Goal: Task Accomplishment & Management: Manage account settings

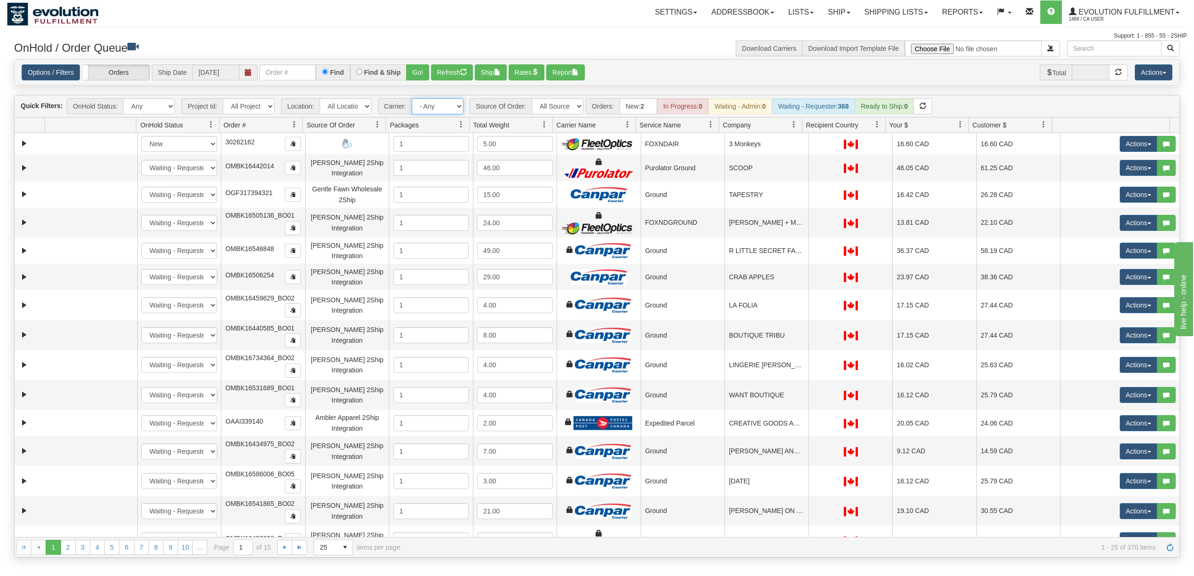
click at [431, 105] on select "- Any - Has NO carrier assigned - Has a carrier assigned FleetOptics Inc. My Ca…" at bounding box center [438, 106] width 52 height 16
click at [566, 104] on select "All Sources AirBlaster 2Ship Integration Ambler Apparel 2Ship Integration BC Ca…" at bounding box center [558, 106] width 52 height 16
select select "Blastramp - Canada"
click at [533, 99] on select "All Sources AirBlaster 2Ship Integration Ambler Apparel 2Ship Integration BC Ca…" at bounding box center [558, 106] width 52 height 16
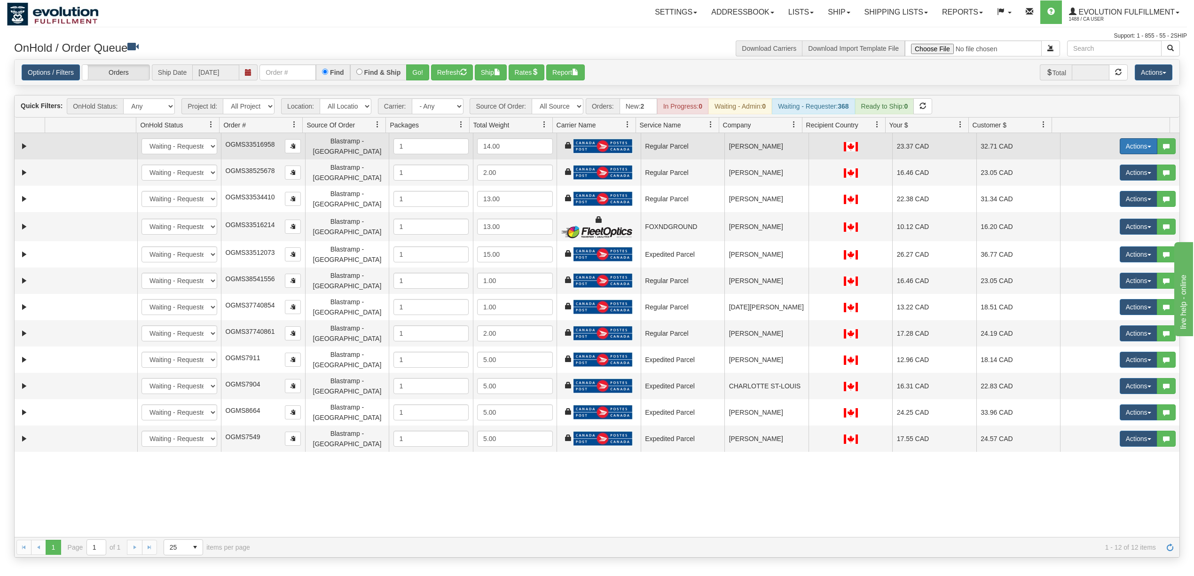
click at [1127, 147] on button "Actions" at bounding box center [1139, 146] width 38 height 16
click at [1091, 211] on span "Delete" at bounding box center [1103, 213] width 25 height 8
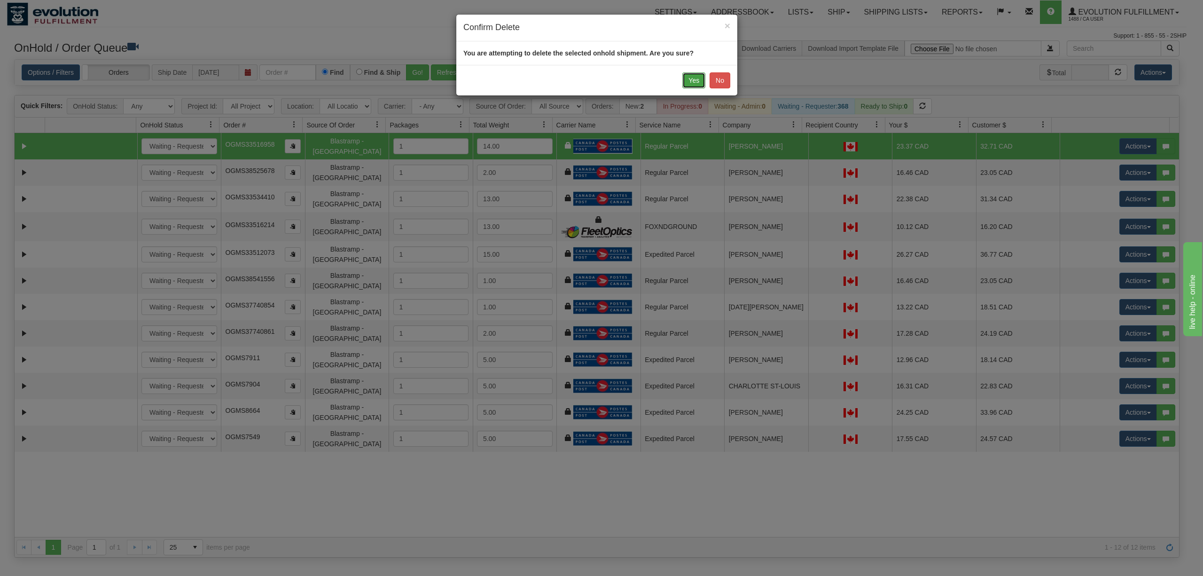
click at [694, 80] on button "Yes" at bounding box center [693, 80] width 23 height 16
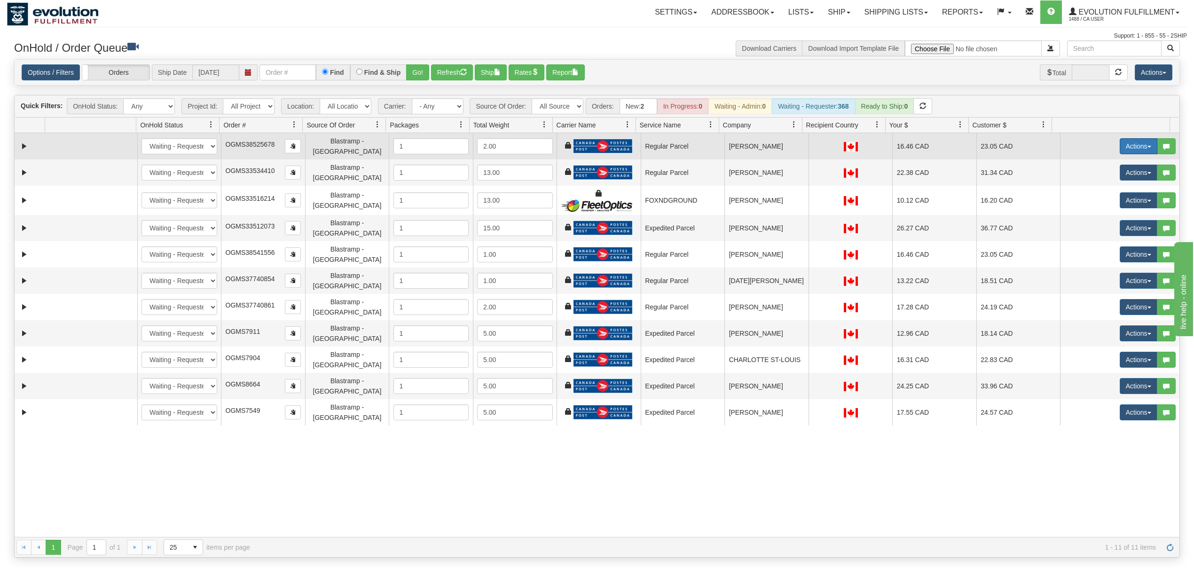
click at [1133, 145] on button "Actions" at bounding box center [1139, 146] width 38 height 16
click at [1100, 215] on span "Delete" at bounding box center [1103, 213] width 25 height 8
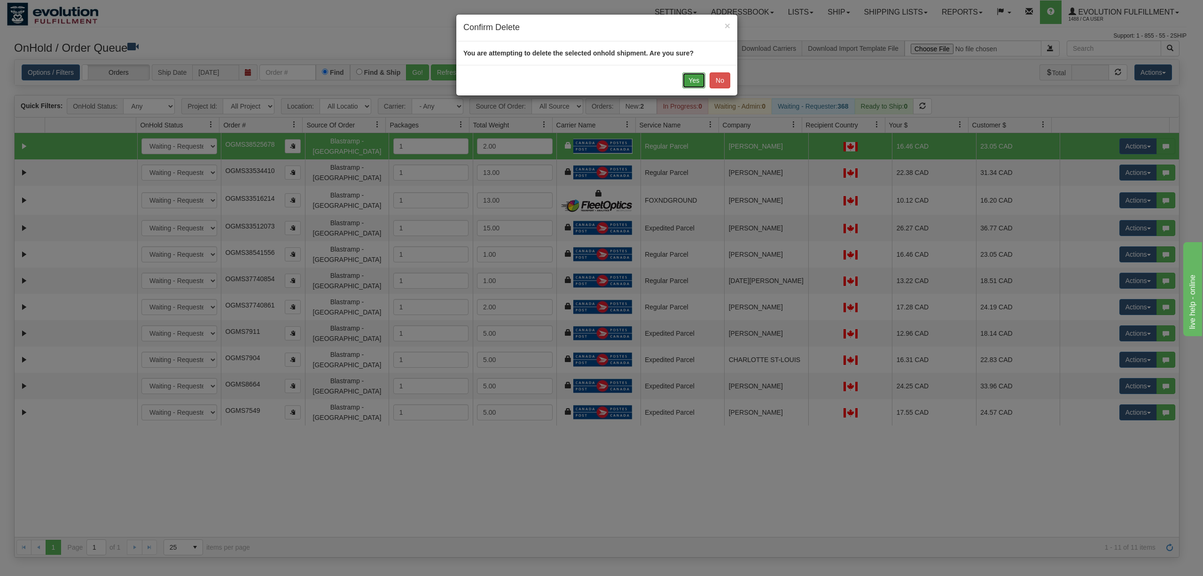
click at [684, 83] on button "Yes" at bounding box center [693, 80] width 23 height 16
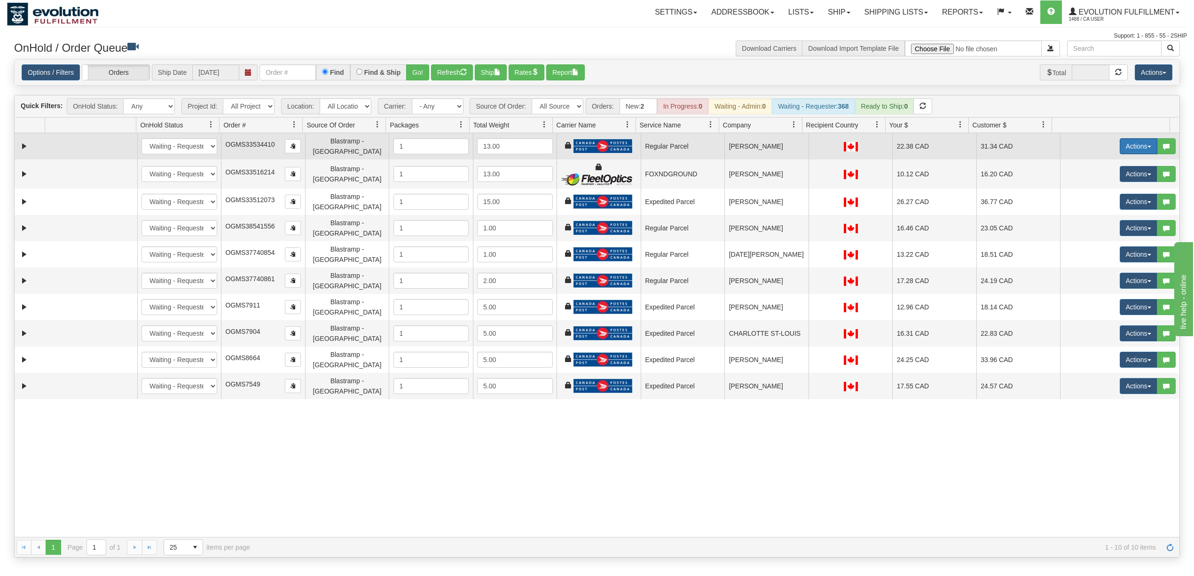
click at [1129, 149] on button "Actions" at bounding box center [1139, 146] width 38 height 16
click at [1101, 211] on span "Delete" at bounding box center [1103, 213] width 25 height 8
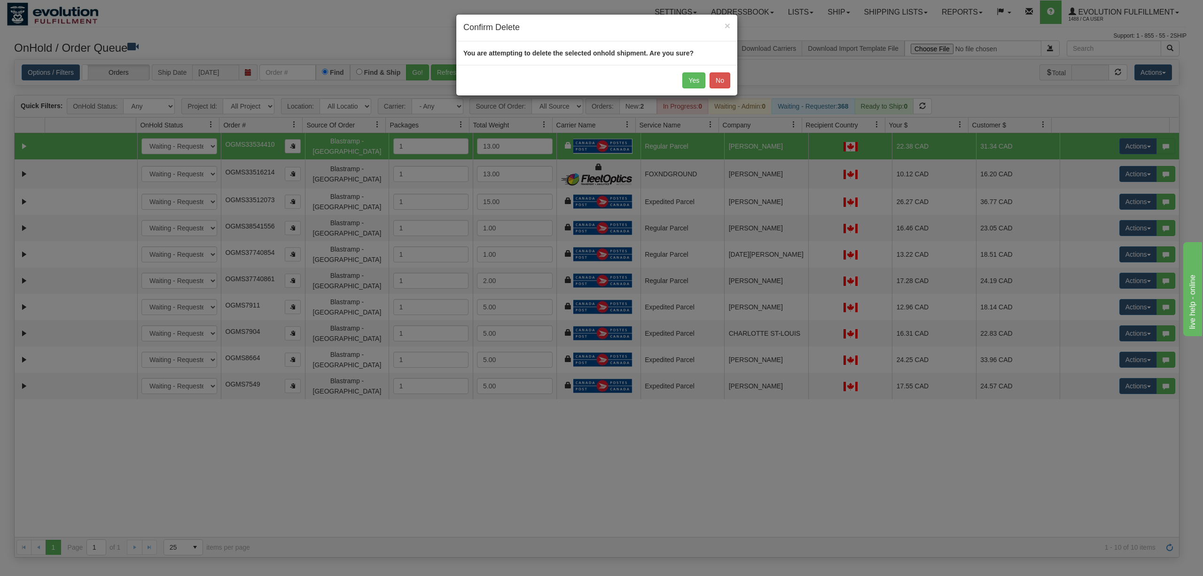
click at [679, 82] on div "Yes No" at bounding box center [596, 80] width 281 height 31
click at [690, 81] on button "Yes" at bounding box center [693, 80] width 23 height 16
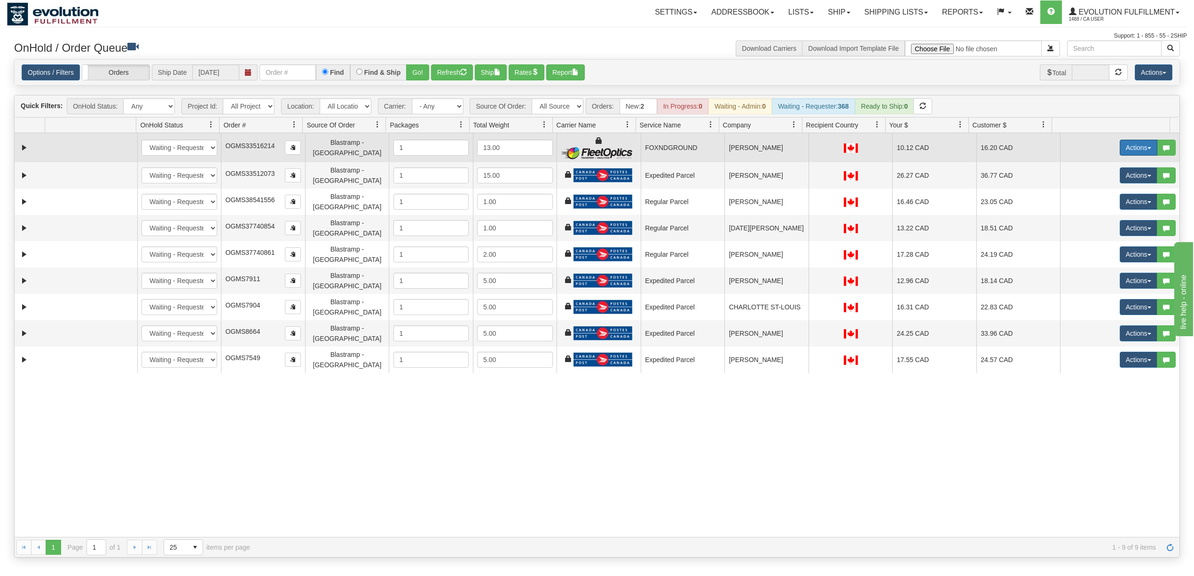
click at [1134, 149] on button "Actions" at bounding box center [1139, 148] width 38 height 16
click at [1101, 217] on span "Delete" at bounding box center [1103, 215] width 25 height 8
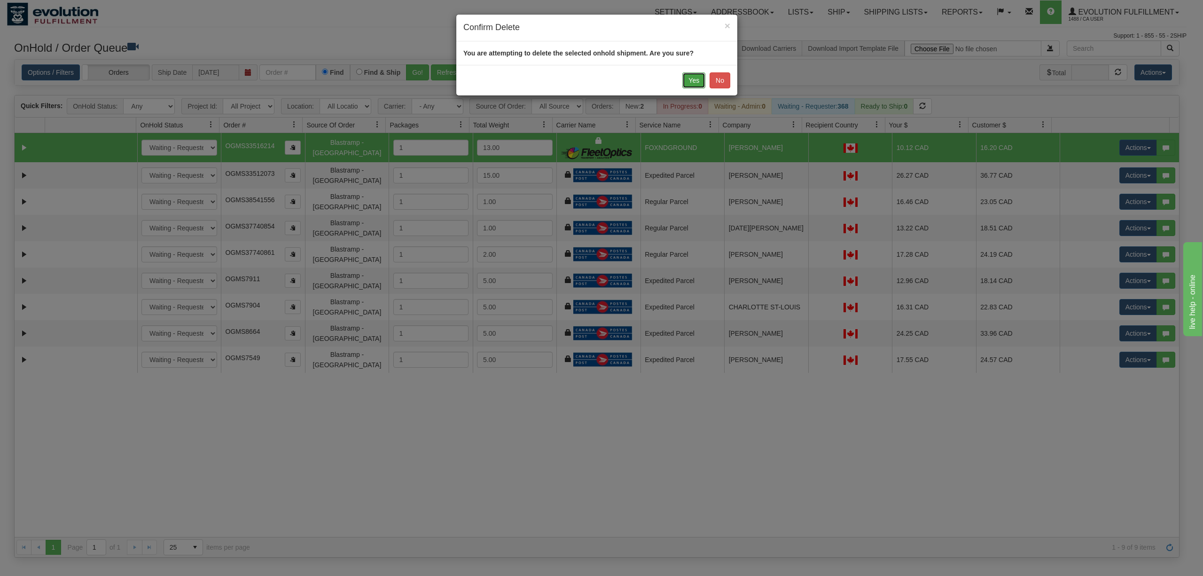
click at [685, 78] on button "Yes" at bounding box center [693, 80] width 23 height 16
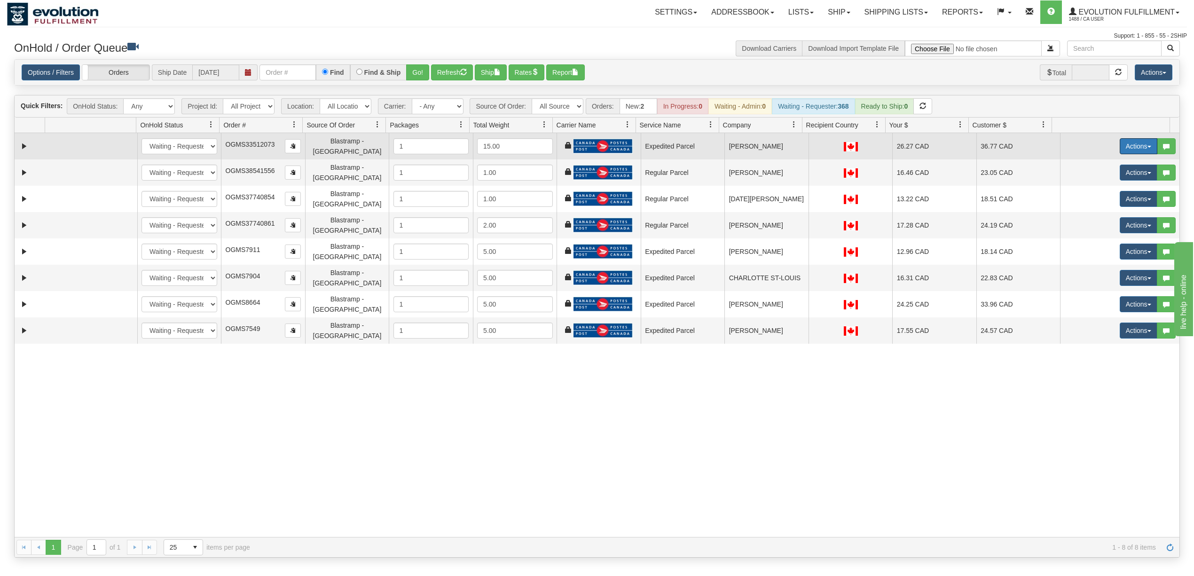
drag, startPoint x: 1126, startPoint y: 148, endPoint x: 1118, endPoint y: 160, distance: 15.3
click at [1126, 148] on button "Actions" at bounding box center [1139, 146] width 38 height 16
click at [1100, 213] on span "Delete" at bounding box center [1103, 213] width 25 height 8
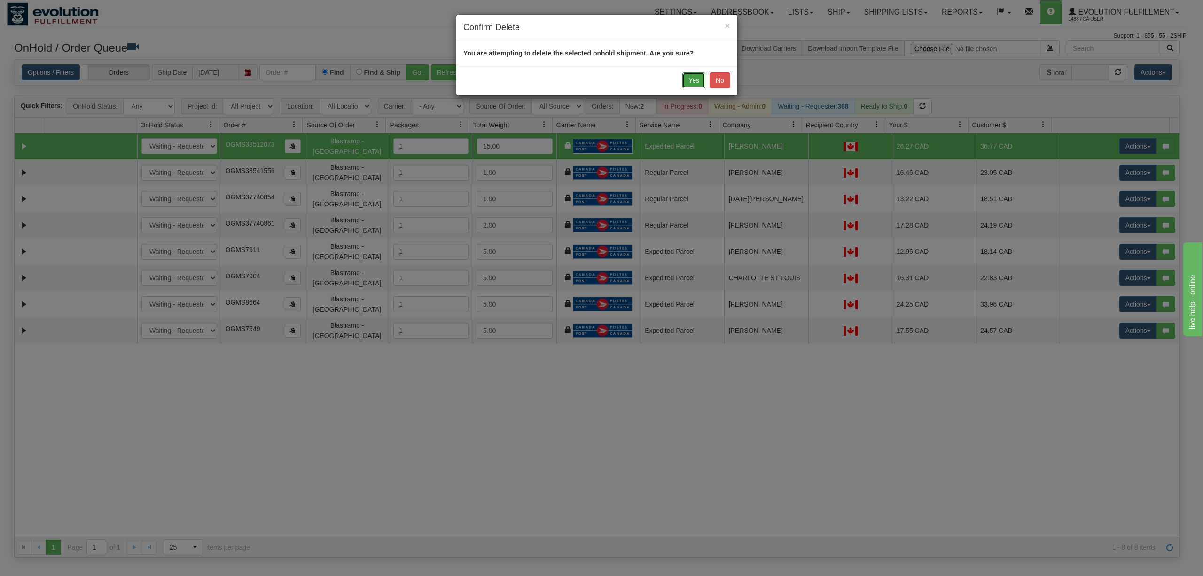
click at [683, 83] on button "Yes" at bounding box center [693, 80] width 23 height 16
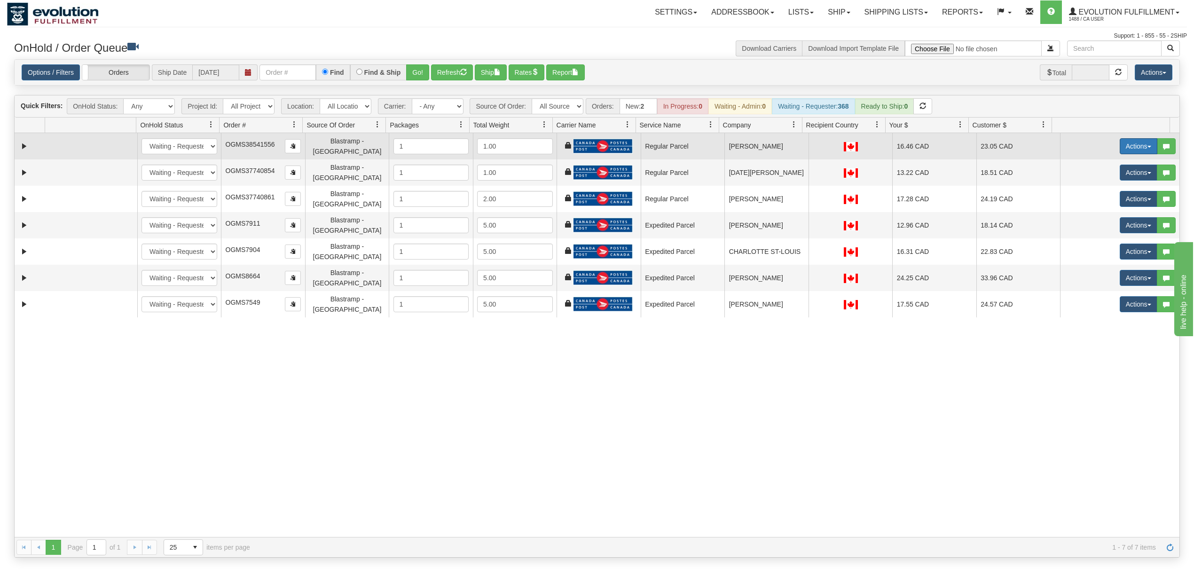
click at [1134, 141] on button "Actions" at bounding box center [1139, 146] width 38 height 16
click at [1106, 217] on link "Delete" at bounding box center [1118, 213] width 75 height 12
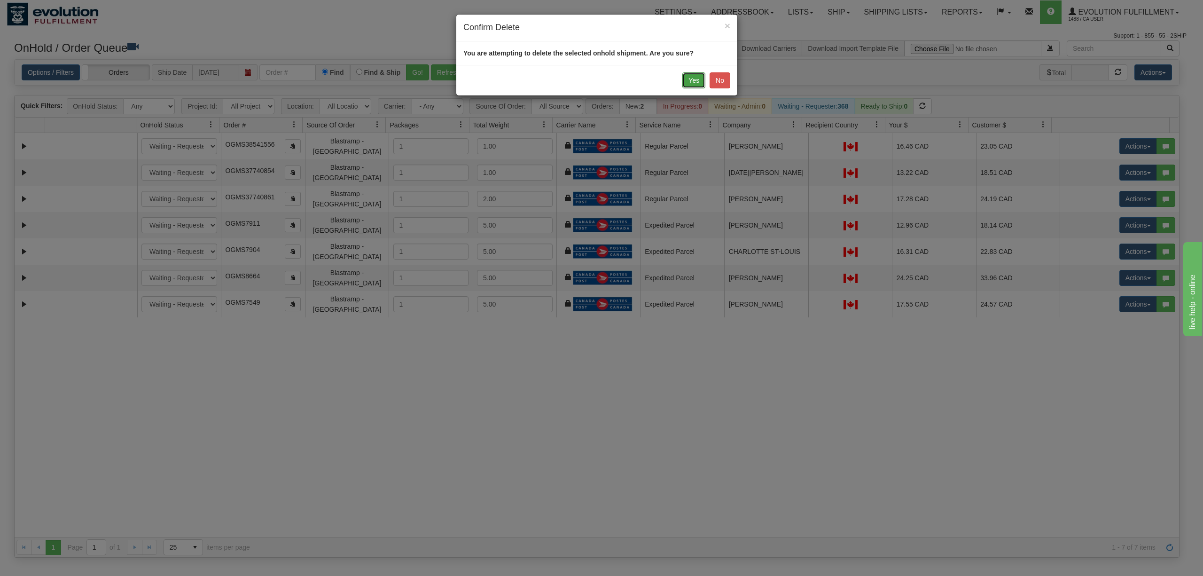
click at [682, 81] on button "Yes" at bounding box center [693, 80] width 23 height 16
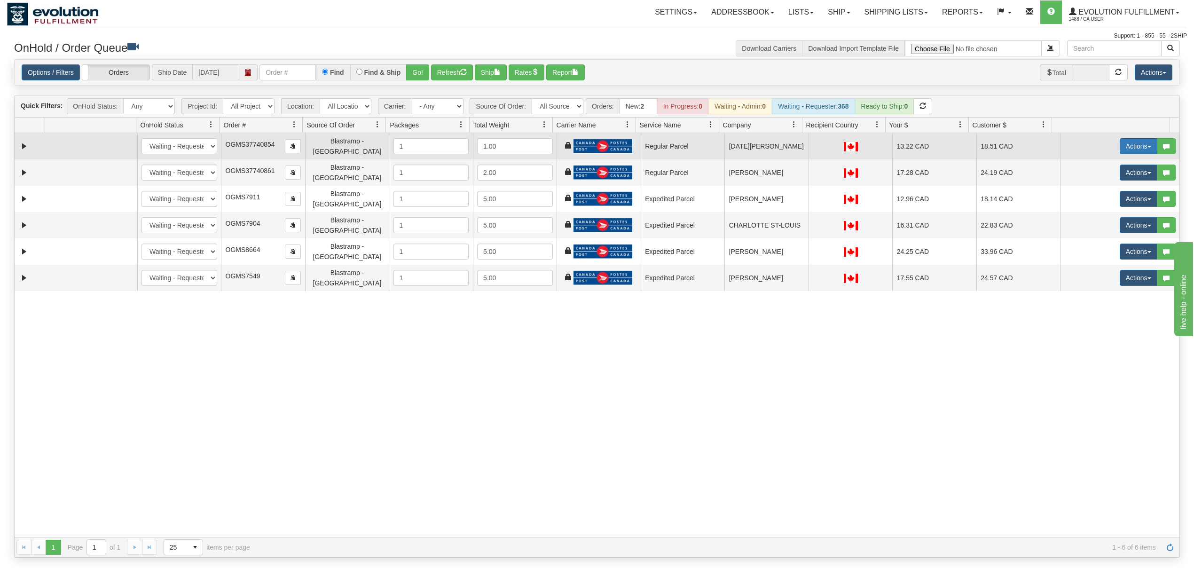
click at [1139, 143] on button "Actions" at bounding box center [1139, 146] width 38 height 16
click at [1100, 210] on span "Delete" at bounding box center [1103, 213] width 25 height 8
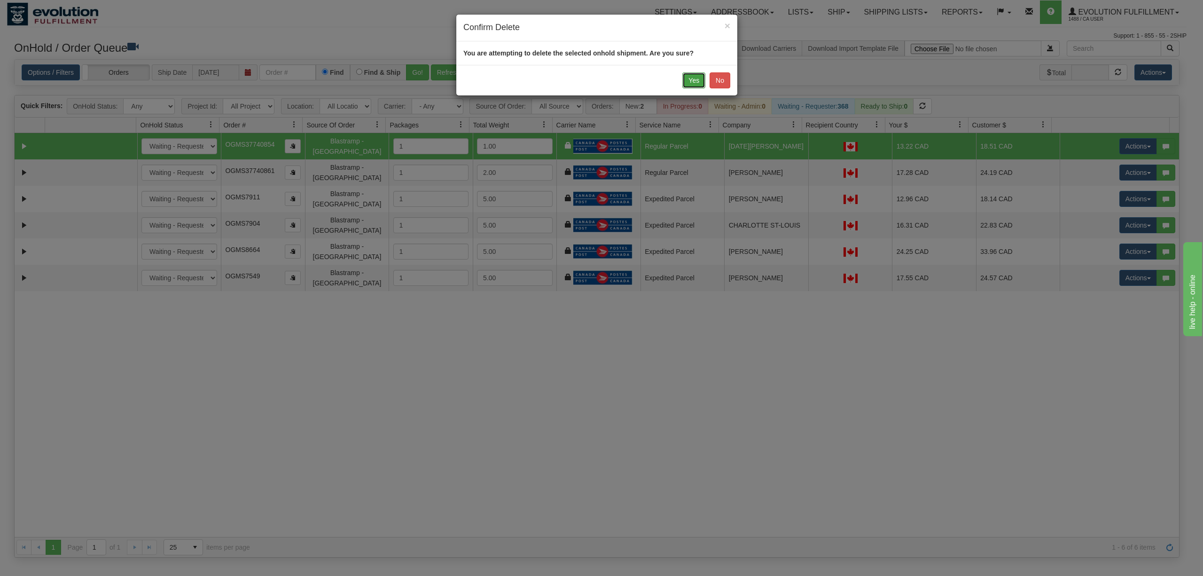
click at [692, 80] on button "Yes" at bounding box center [693, 80] width 23 height 16
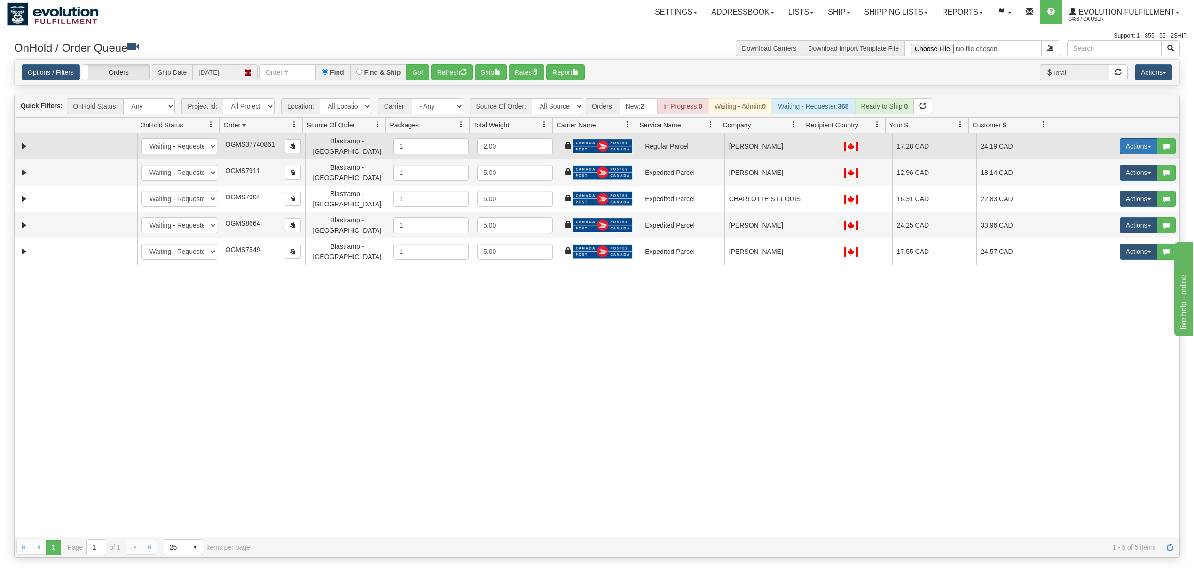
click at [1130, 148] on button "Actions" at bounding box center [1139, 146] width 38 height 16
click at [1104, 215] on span "Delete" at bounding box center [1103, 213] width 25 height 8
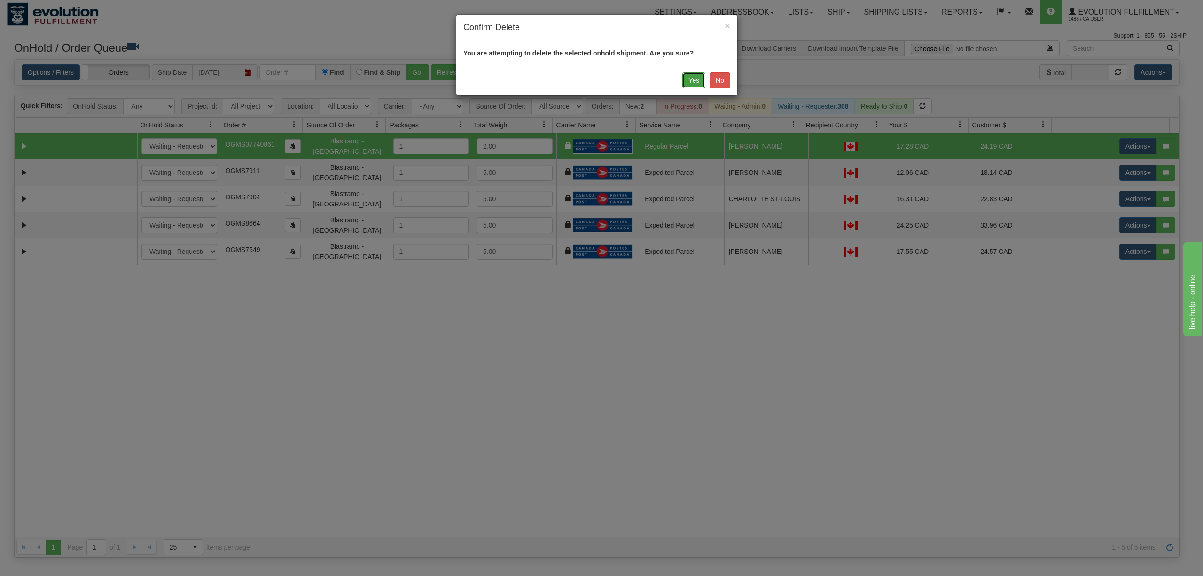
click at [686, 79] on button "Yes" at bounding box center [693, 80] width 23 height 16
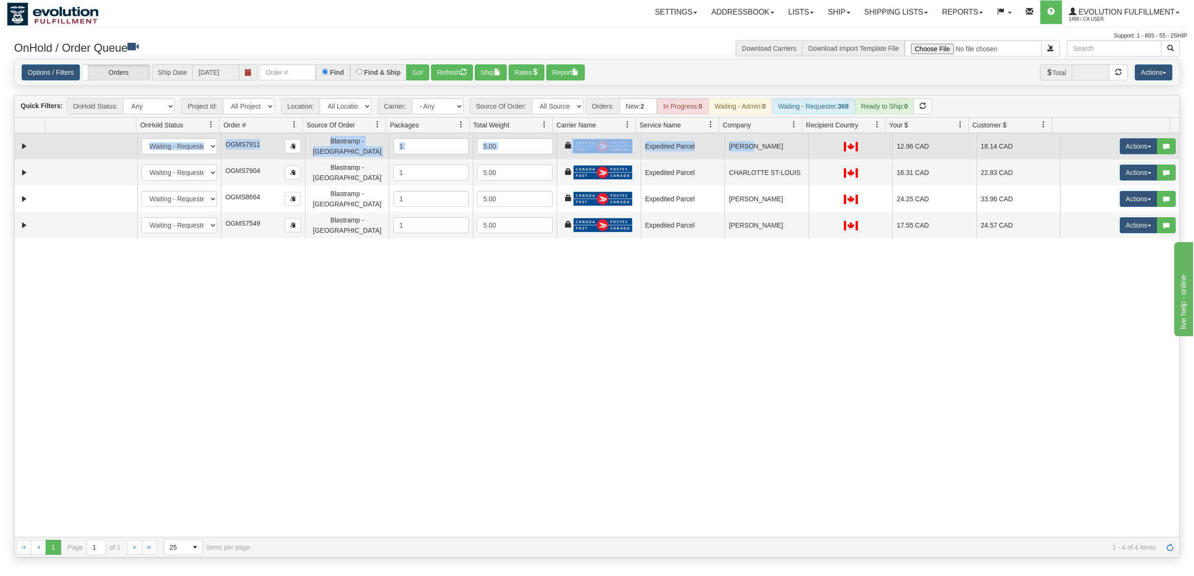
drag, startPoint x: 760, startPoint y: 230, endPoint x: 745, endPoint y: 144, distance: 87.3
click at [745, 144] on div "31427884 EVOLUTION V3 90592720 90592722 New In Progress Waiting - Admin Waiting…" at bounding box center [597, 335] width 1165 height 404
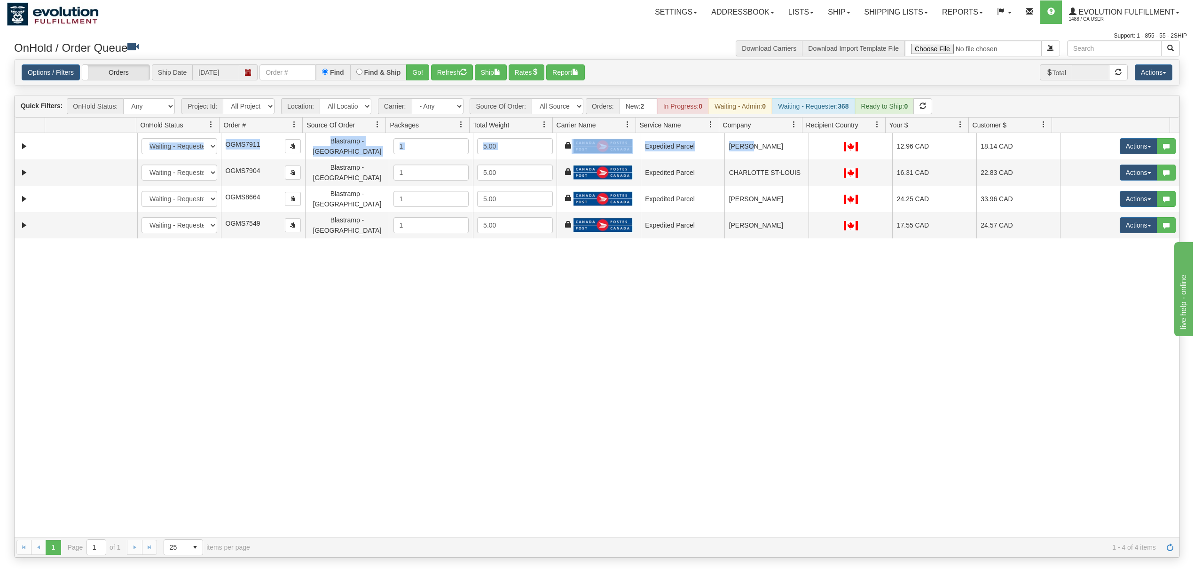
click at [742, 246] on div "31427884 EVOLUTION V3 90592720 90592722 New In Progress Waiting - Admin Waiting…" at bounding box center [597, 335] width 1165 height 404
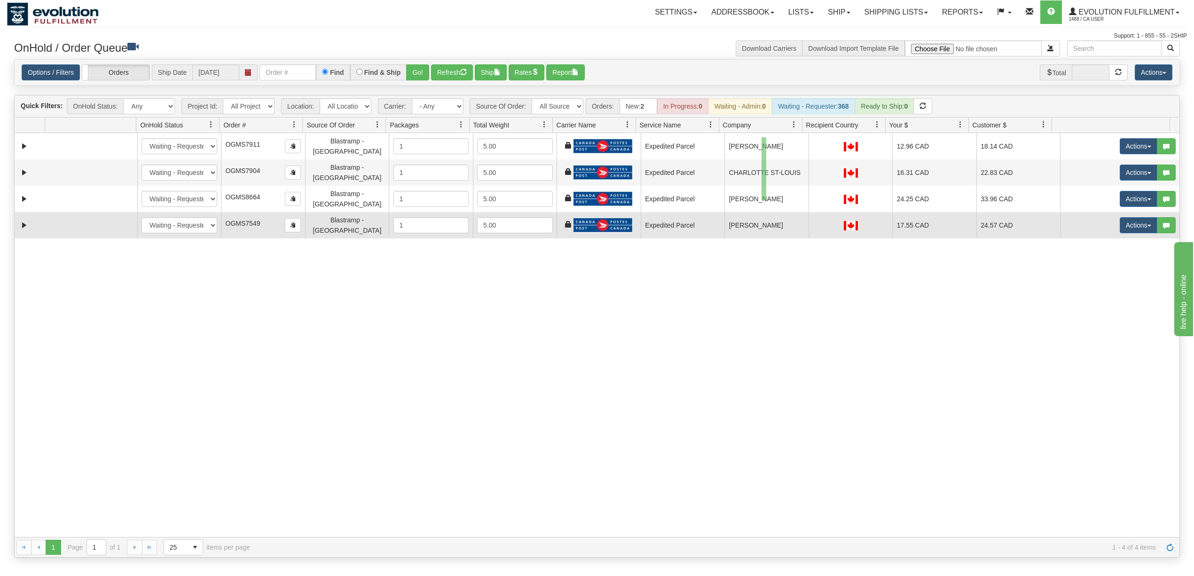
drag, startPoint x: 761, startPoint y: 137, endPoint x: 766, endPoint y: 200, distance: 63.2
click at [766, 200] on tbody "31427884 EVOLUTION V3 90592720 90592722 New In Progress Waiting - Admin Waiting…" at bounding box center [597, 185] width 1165 height 105
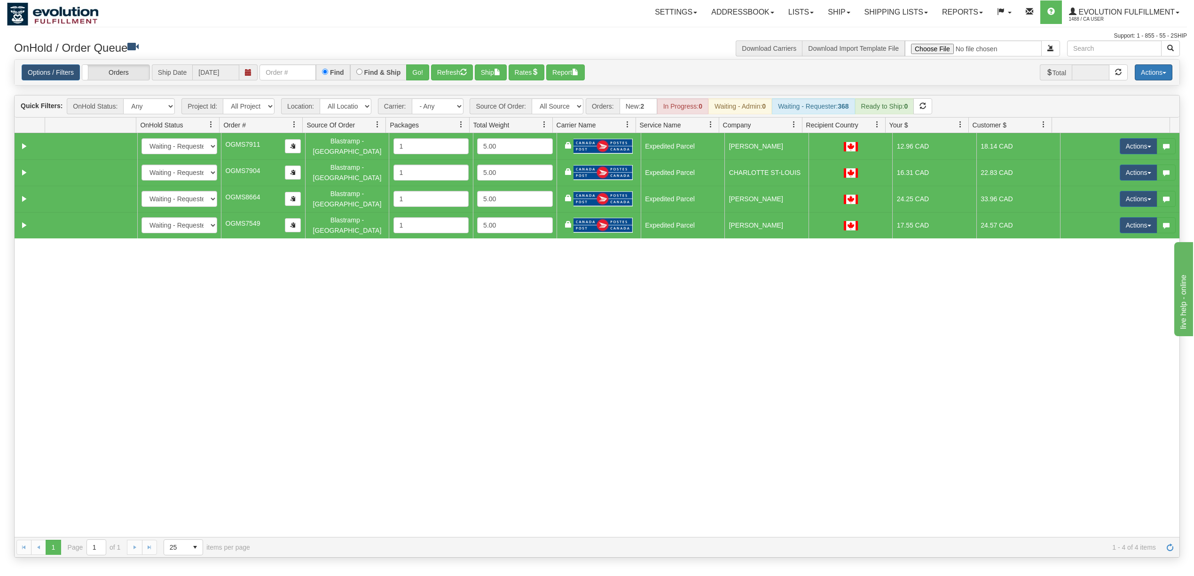
click at [1150, 68] on button "Actions" at bounding box center [1154, 72] width 38 height 16
click at [1124, 151] on link "Delete Selected" at bounding box center [1132, 148] width 79 height 12
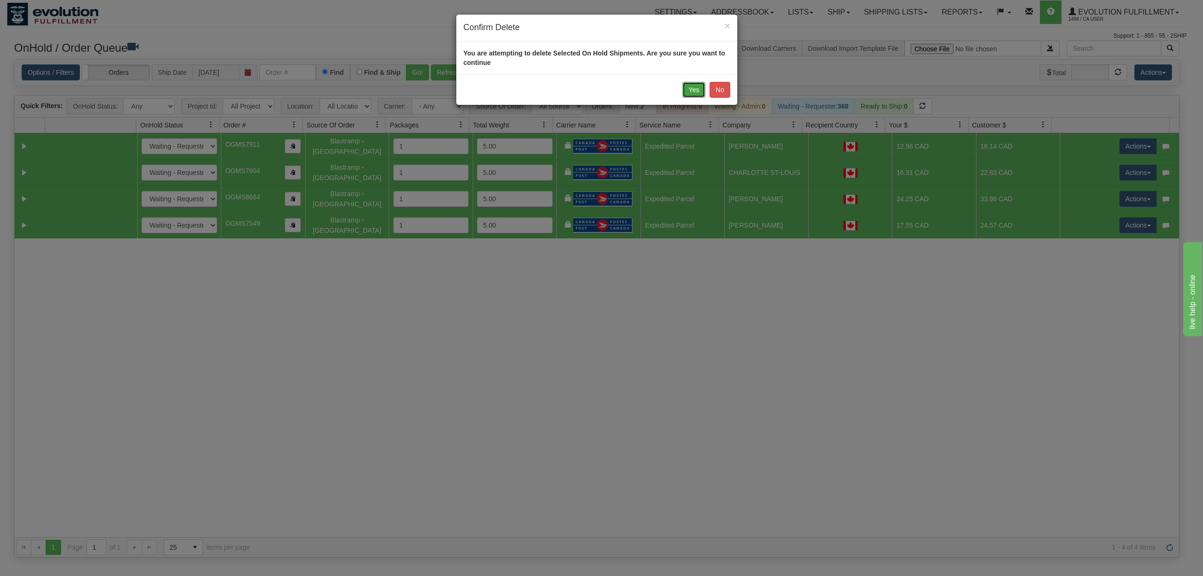
click at [692, 93] on button "Yes" at bounding box center [693, 90] width 23 height 16
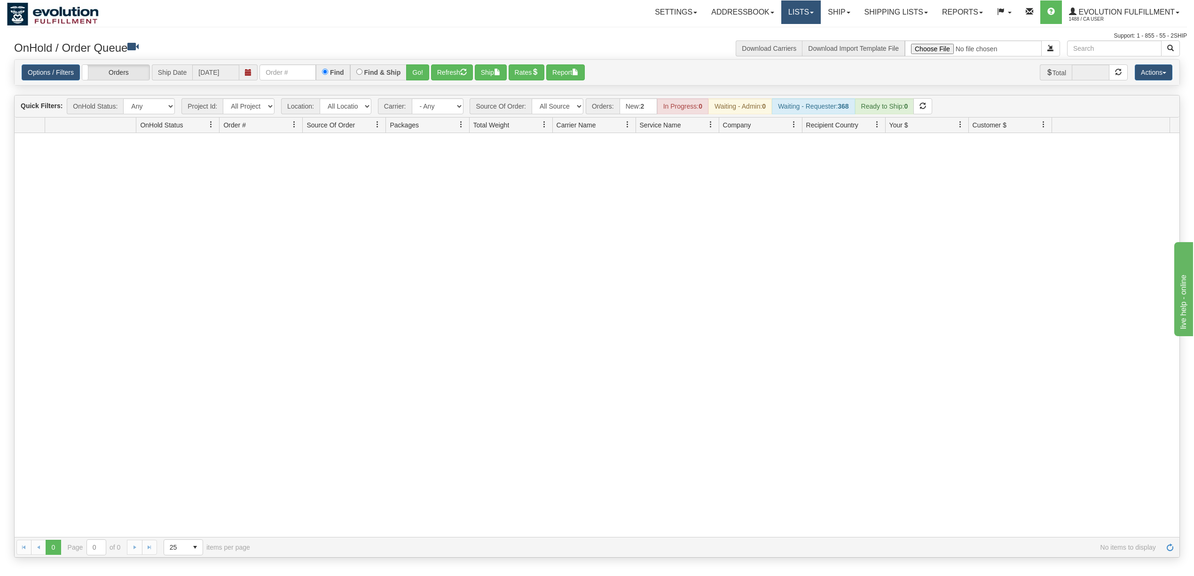
click at [803, 17] on link "Lists" at bounding box center [800, 12] width 39 height 24
click at [839, 17] on link "Ship" at bounding box center [839, 12] width 36 height 24
click at [915, 12] on link "Shipping lists" at bounding box center [896, 12] width 78 height 24
click at [899, 48] on span "Search Shipment History" at bounding box center [888, 45] width 73 height 8
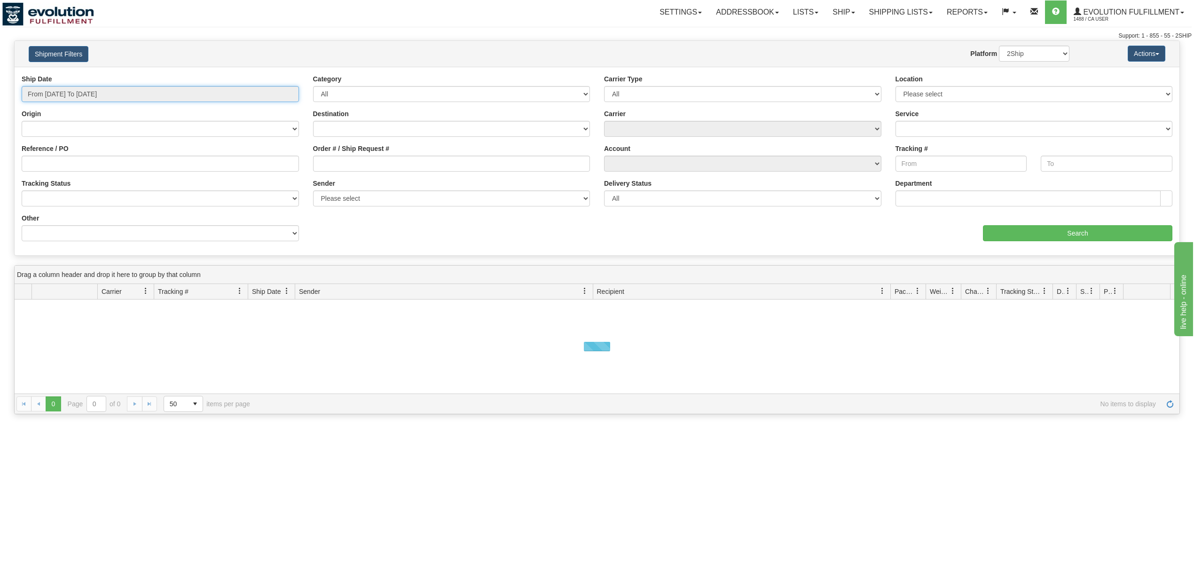
click at [134, 91] on input "From [DATE] To [DATE]" at bounding box center [160, 94] width 277 height 16
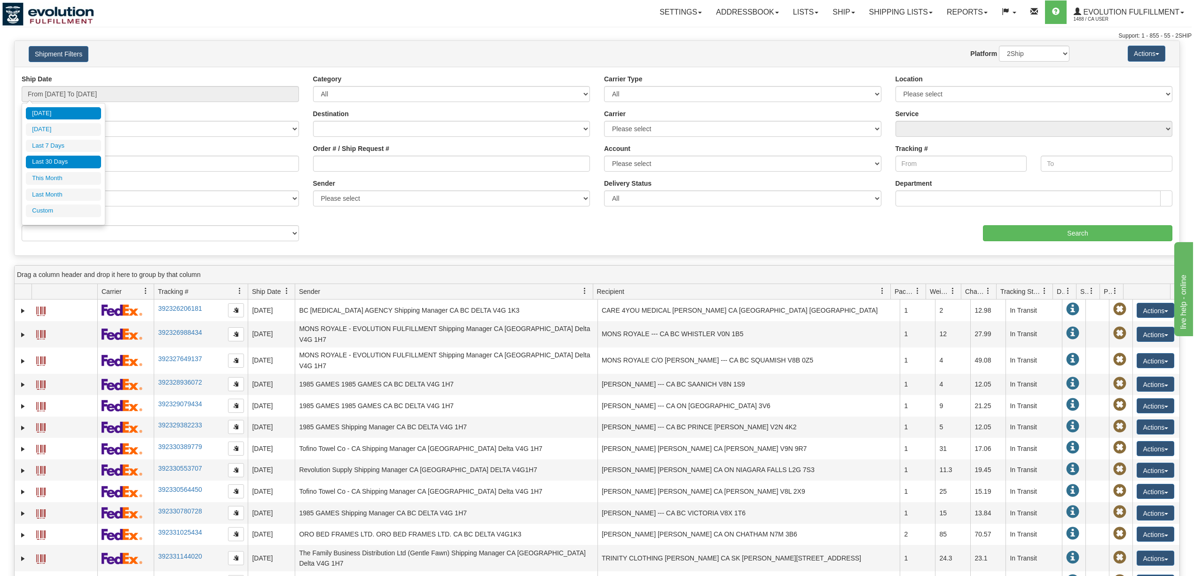
click at [78, 163] on li "Last 30 Days" at bounding box center [63, 162] width 75 height 13
type input "From [DATE] To [DATE]"
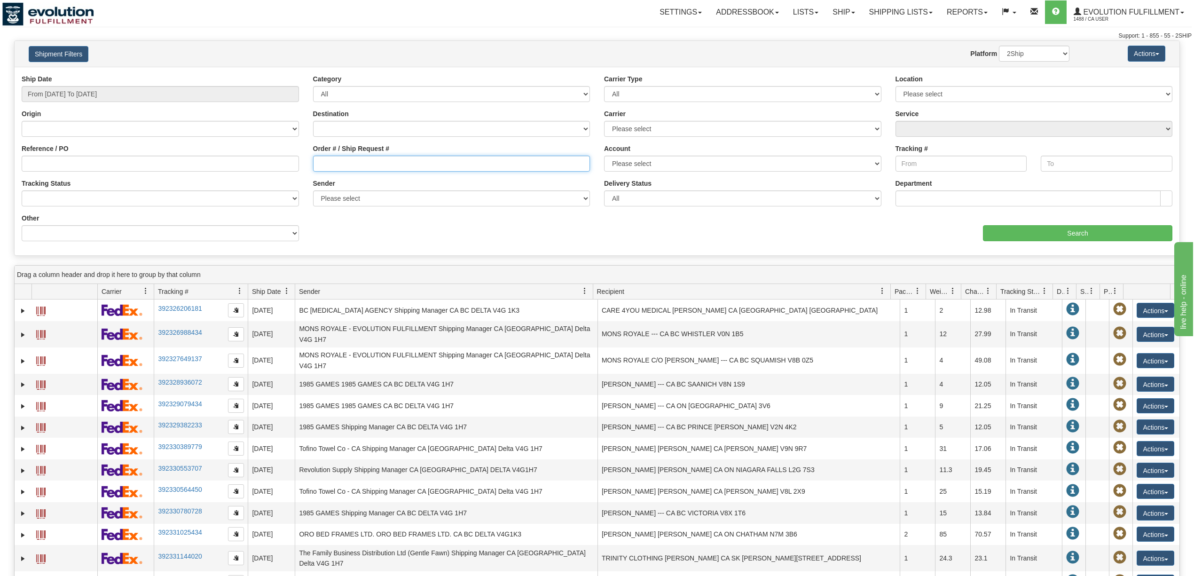
click at [334, 162] on input "Order # / Ship Request #" at bounding box center [451, 164] width 277 height 16
type input "14573"
click at [1116, 237] on input "Search" at bounding box center [1077, 233] width 189 height 16
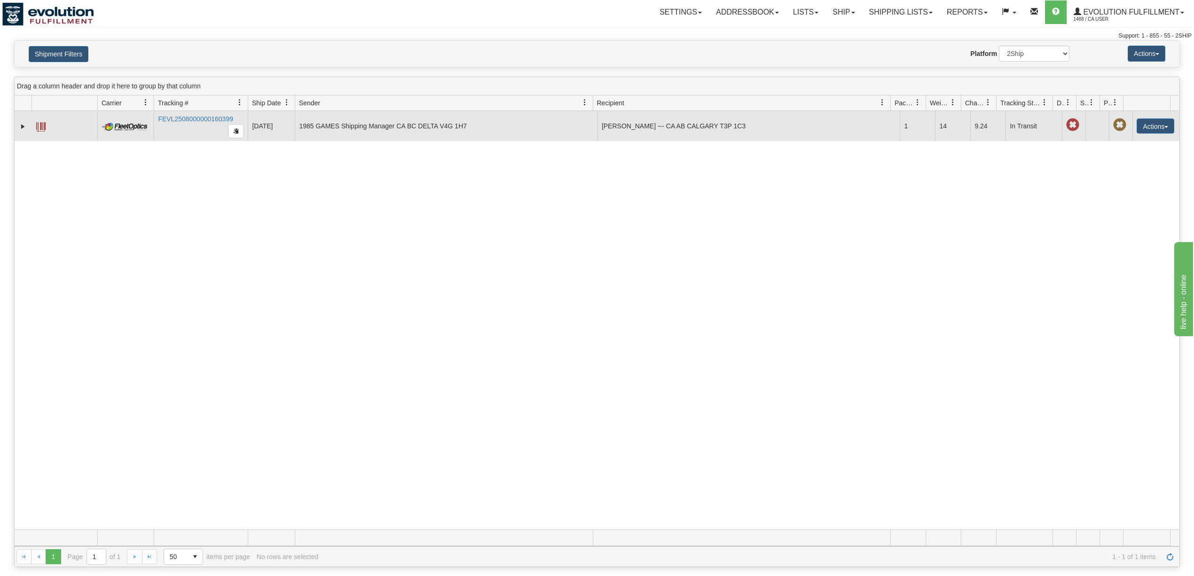
click at [38, 129] on span at bounding box center [40, 126] width 9 height 9
